Goal: Task Accomplishment & Management: Use online tool/utility

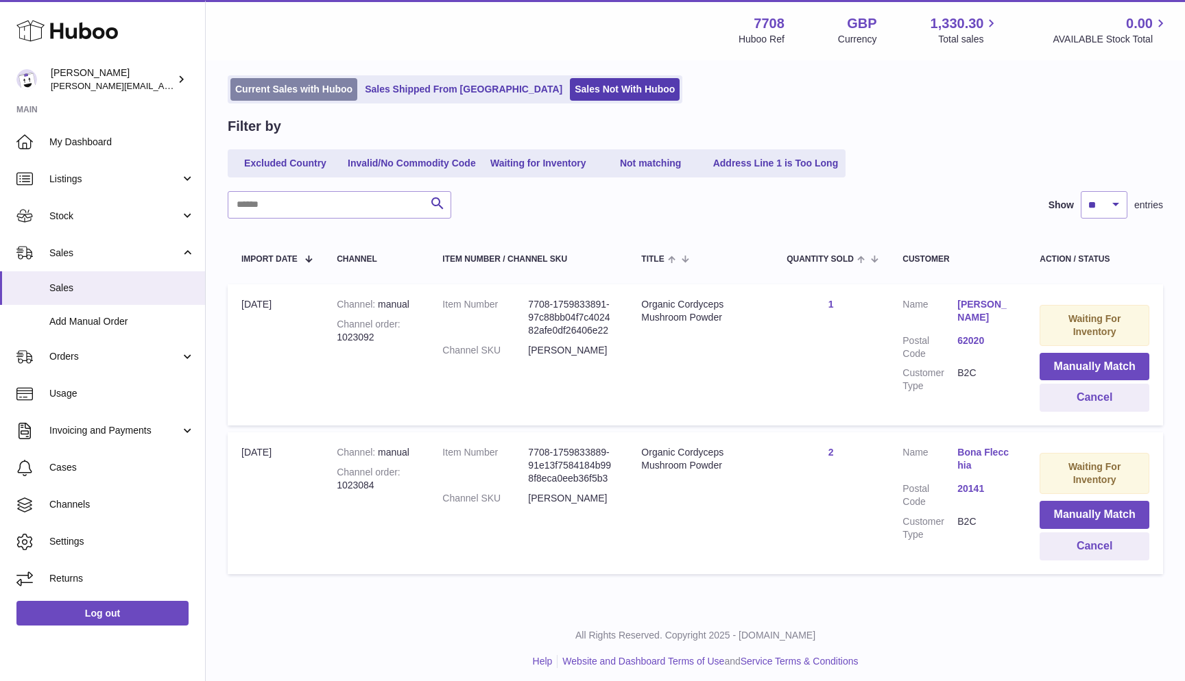
click at [311, 81] on link "Current Sales with Huboo" at bounding box center [293, 89] width 127 height 23
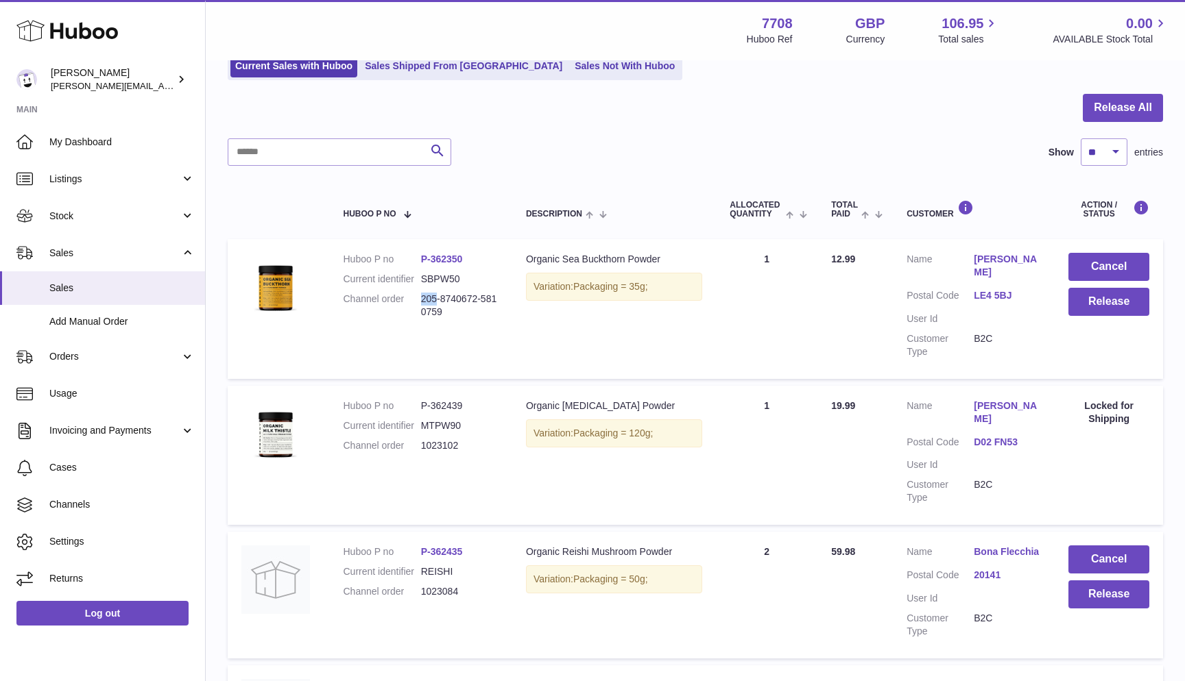
scroll to position [106, 0]
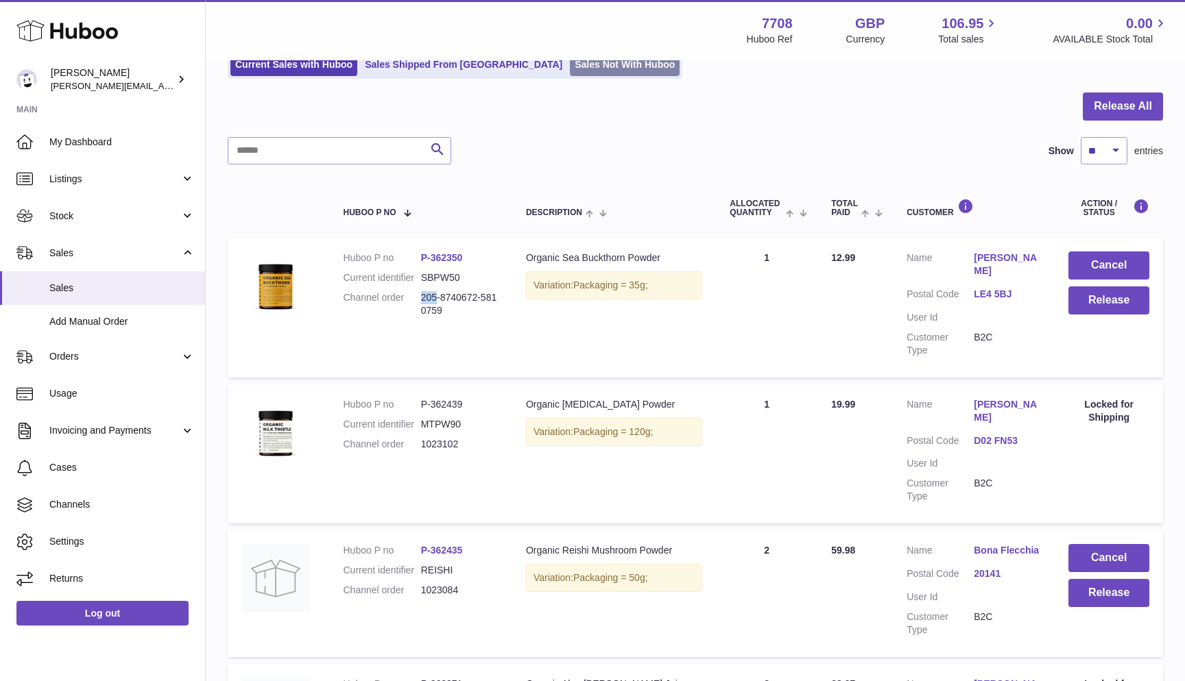
click at [578, 71] on link "Sales Not With Huboo" at bounding box center [625, 64] width 110 height 23
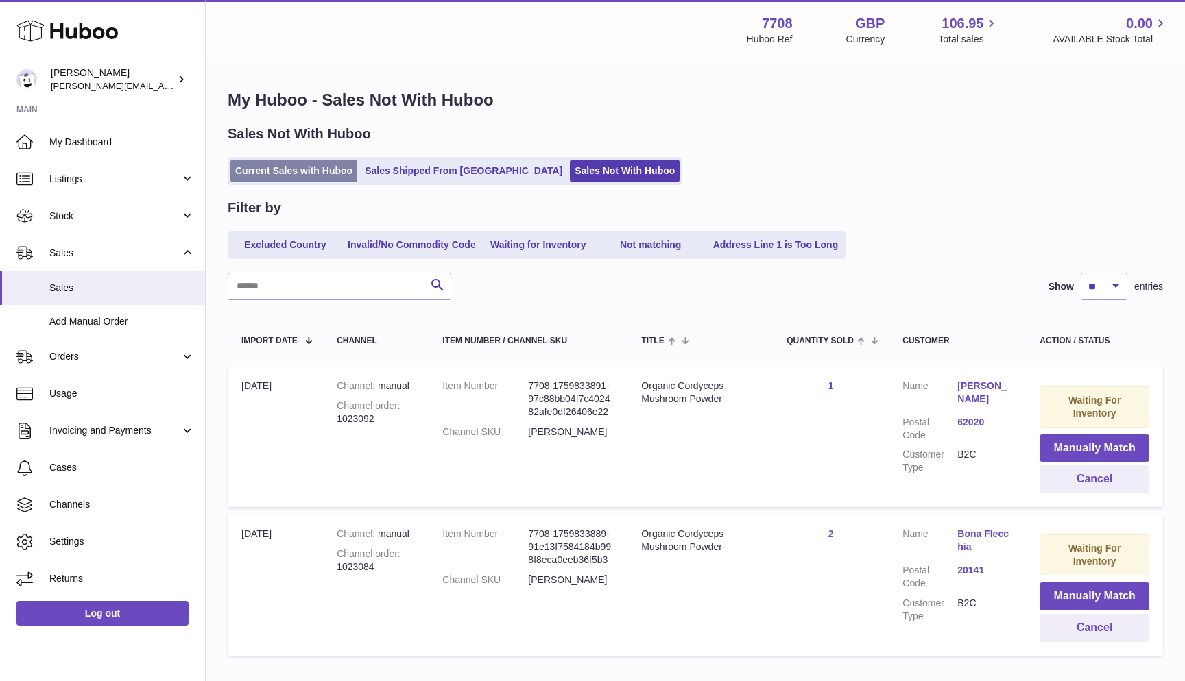
click at [245, 168] on link "Current Sales with Huboo" at bounding box center [293, 171] width 127 height 23
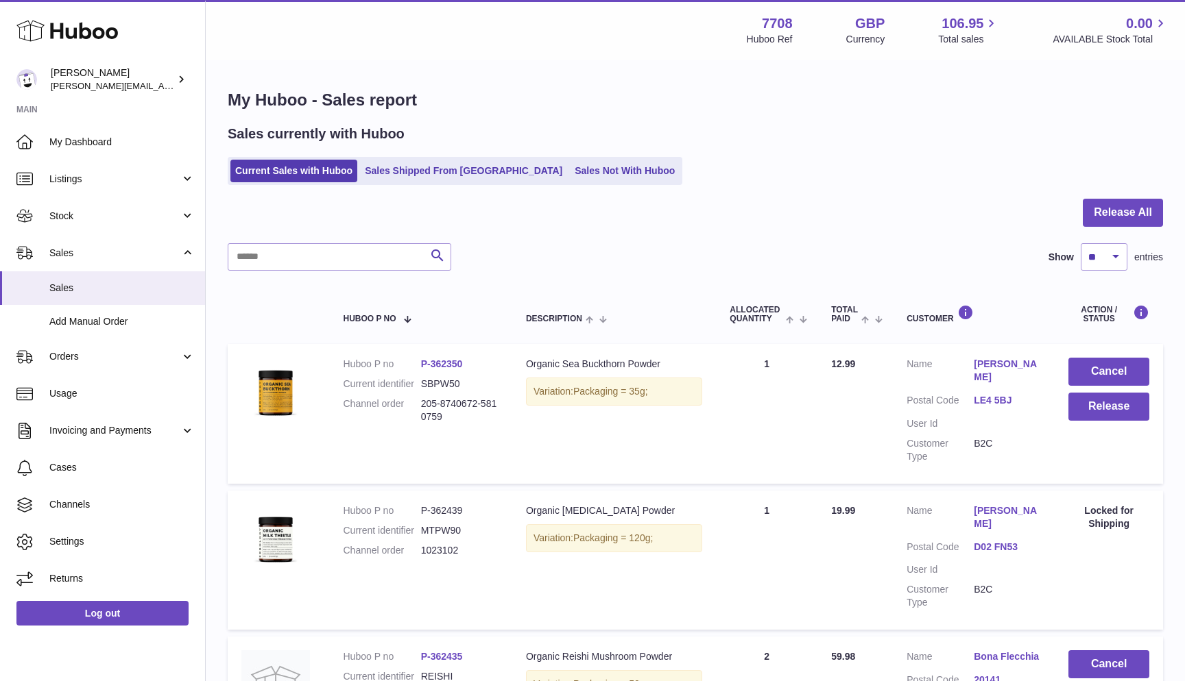
click at [428, 400] on dd "205-8740672-5810759" at bounding box center [459, 411] width 77 height 26
click at [1126, 407] on button "Release" at bounding box center [1108, 407] width 81 height 28
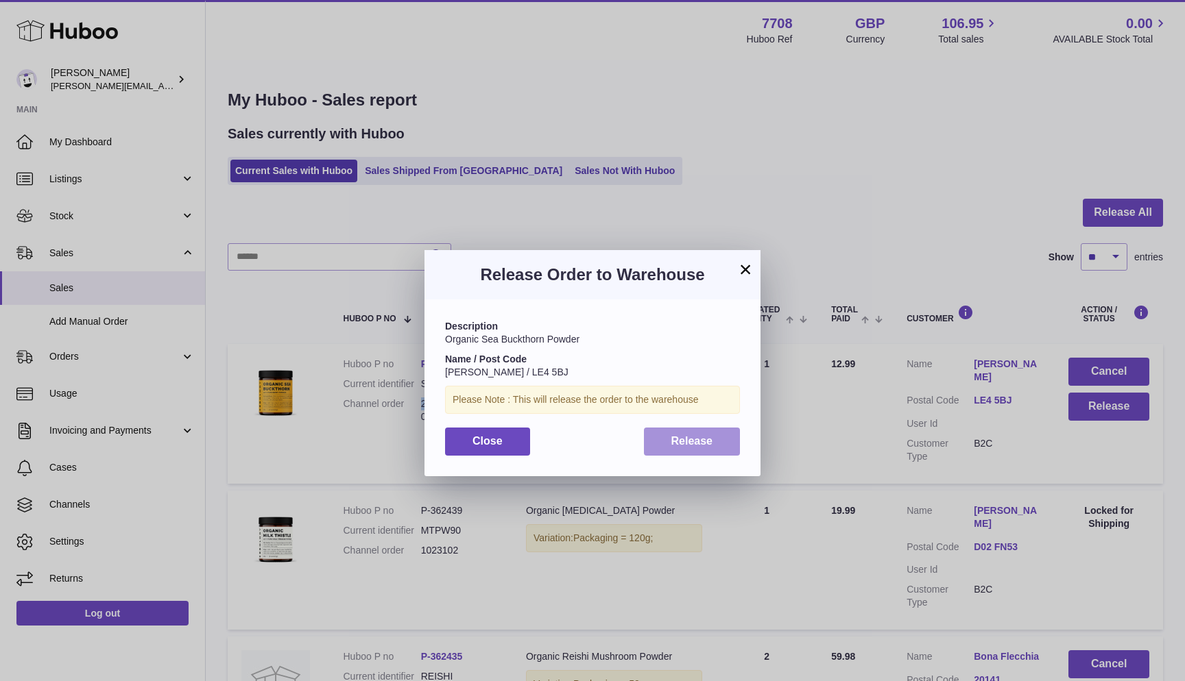
click at [708, 435] on span "Release" at bounding box center [692, 441] width 42 height 12
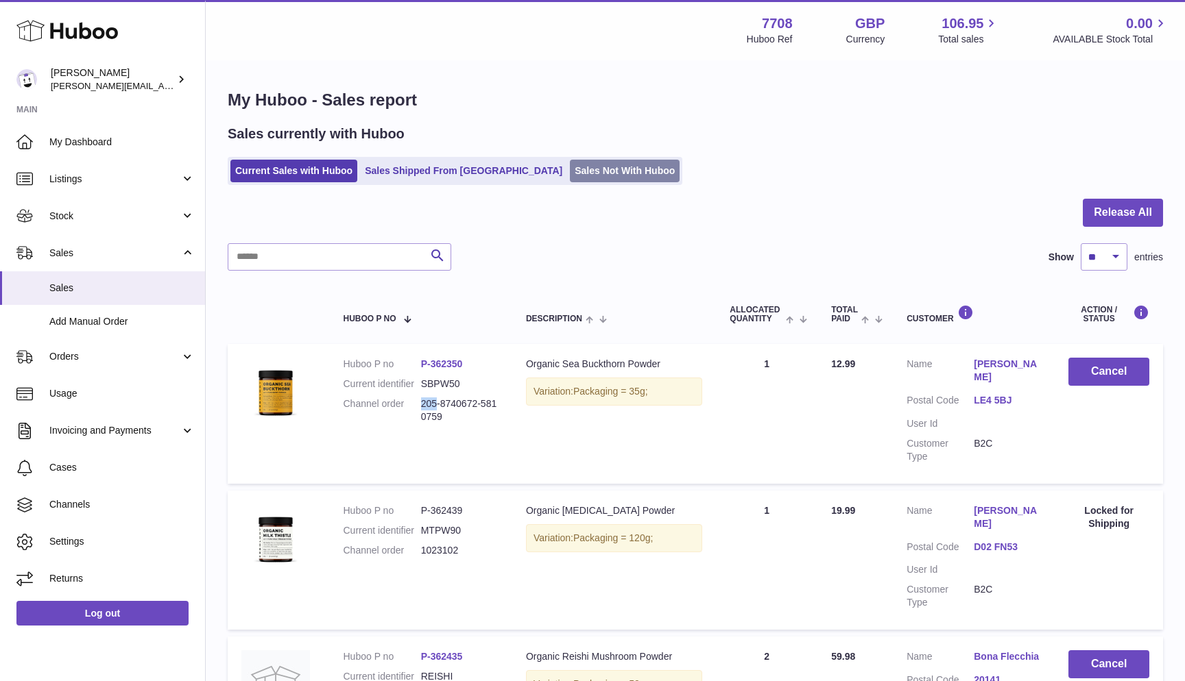
click at [570, 160] on link "Sales Not With Huboo" at bounding box center [625, 171] width 110 height 23
